Goal: Task Accomplishment & Management: Manage account settings

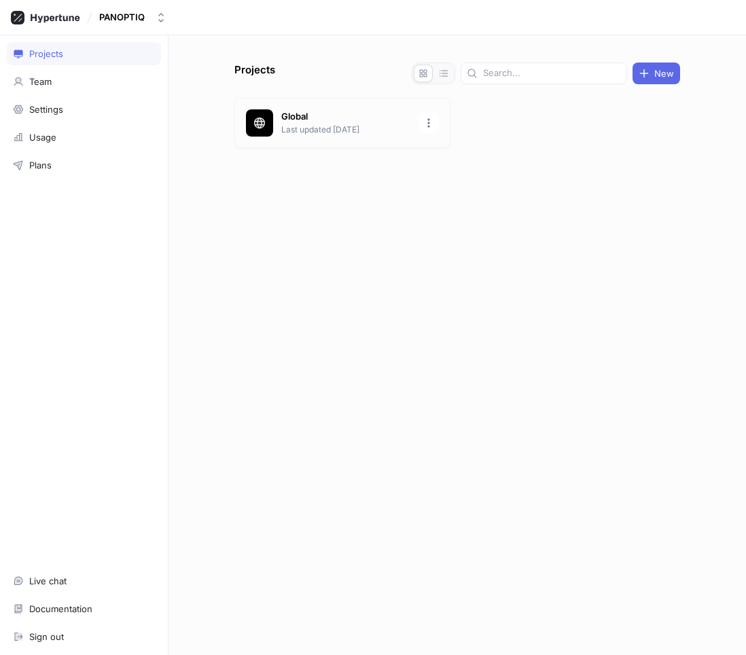
click at [326, 124] on p "Last updated [DATE]" at bounding box center [345, 130] width 129 height 12
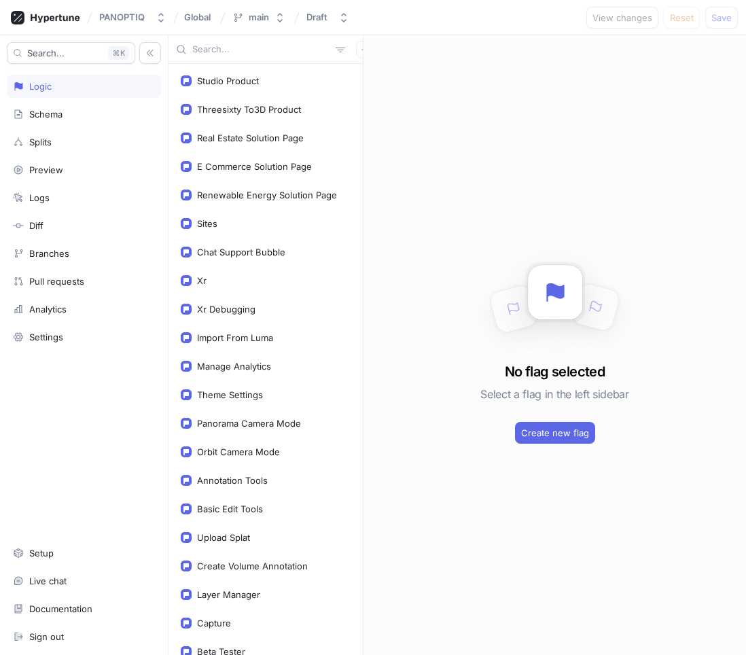
click at [252, 51] on input "text" at bounding box center [261, 50] width 138 height 14
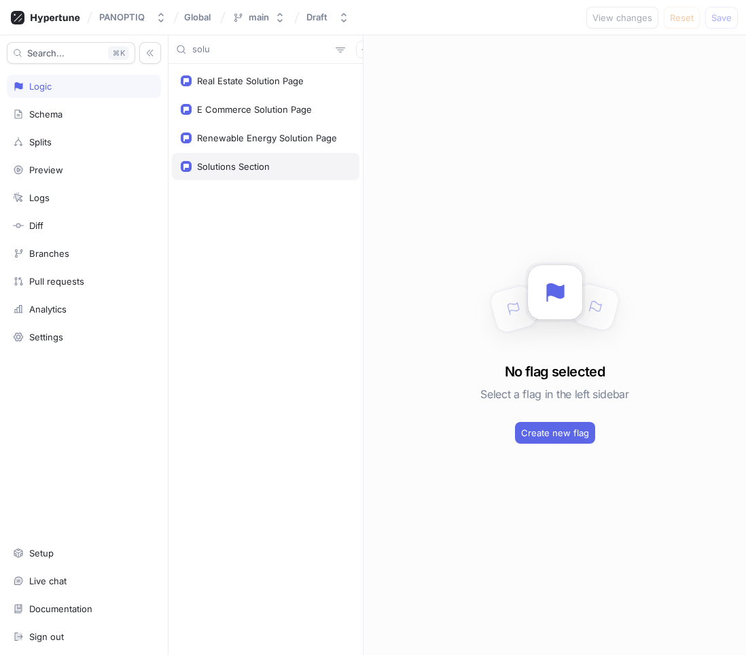
type input "solu"
click at [247, 169] on div "Solutions Section" at bounding box center [233, 166] width 73 height 11
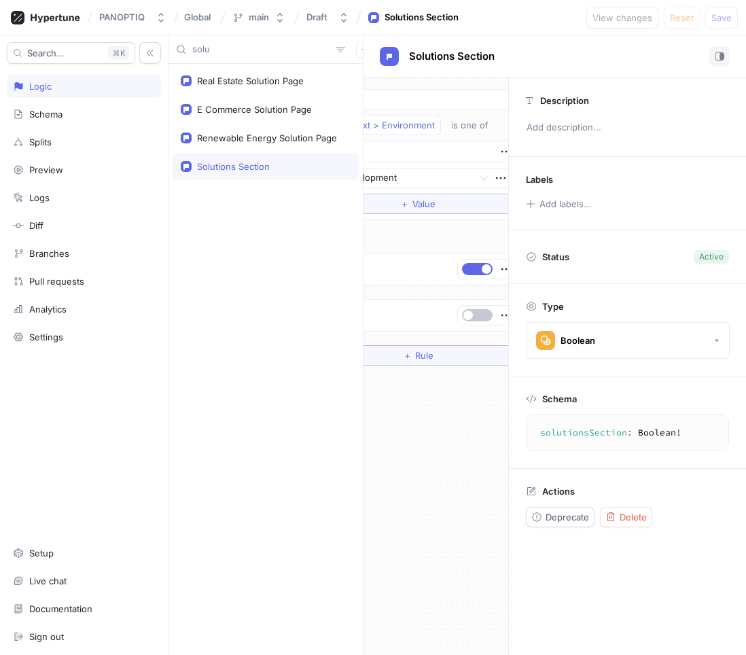
scroll to position [0, 126]
click at [633, 508] on button "Delete" at bounding box center [626, 517] width 52 height 20
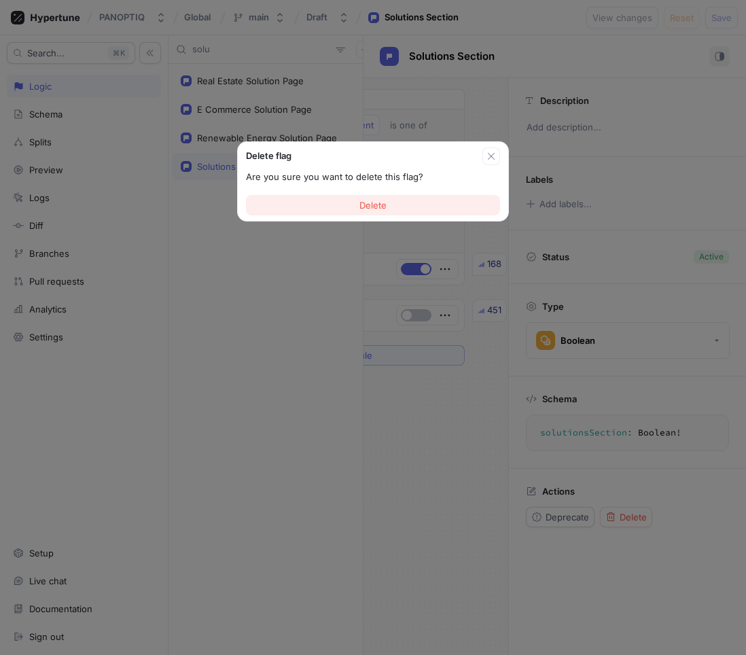
click at [422, 211] on button "Delete" at bounding box center [373, 205] width 254 height 20
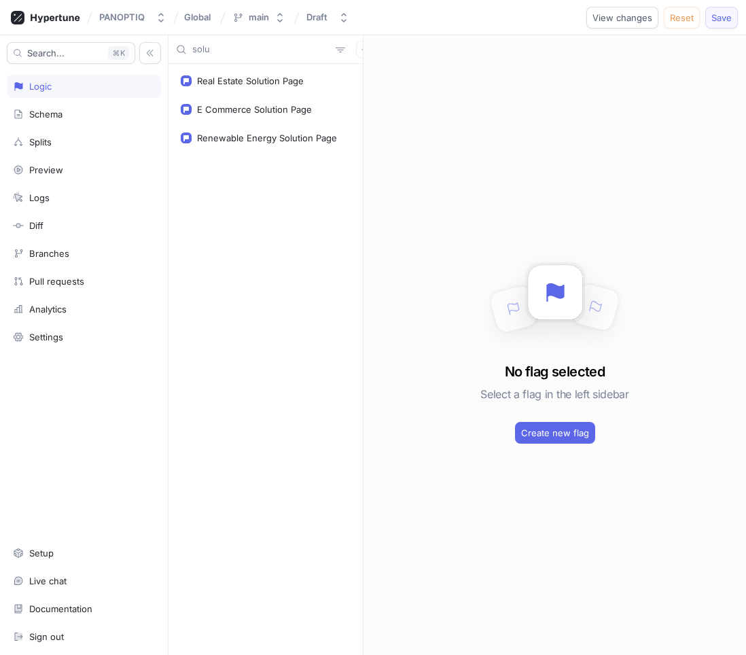
click at [724, 8] on button "Save" at bounding box center [721, 18] width 33 height 22
